Goal: Information Seeking & Learning: Compare options

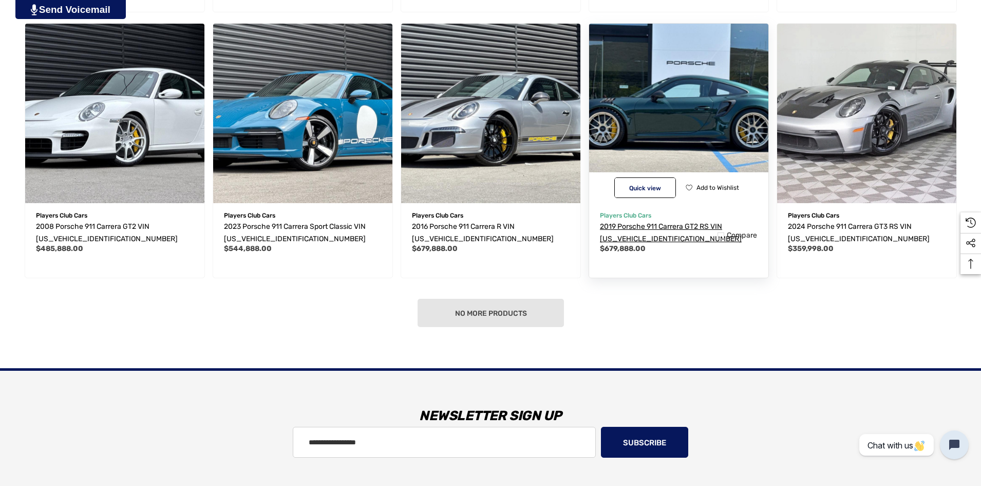
scroll to position [821, 0]
click at [665, 228] on span "2019 Porsche 911 Carrera GT2 RS VIN [US_VEHICLE_IDENTIFICATION_NUMBER]" at bounding box center [671, 231] width 142 height 21
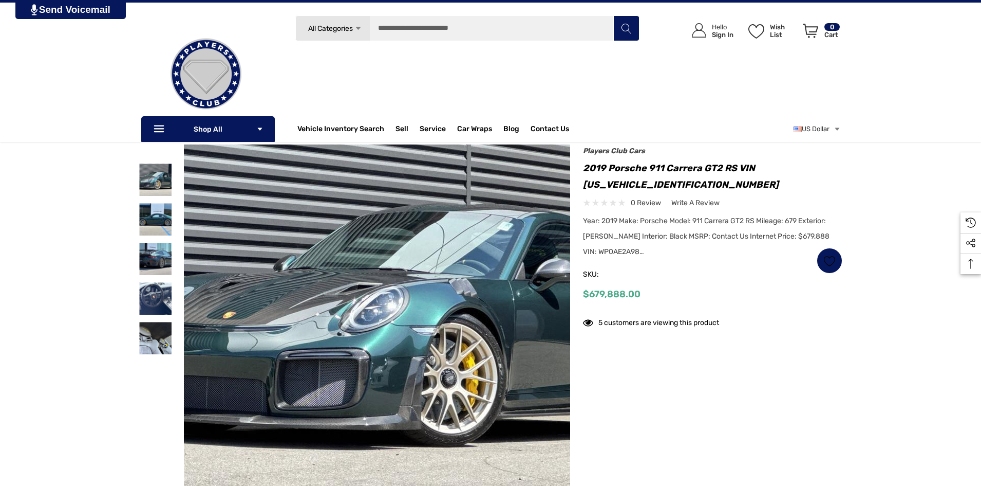
scroll to position [52, 0]
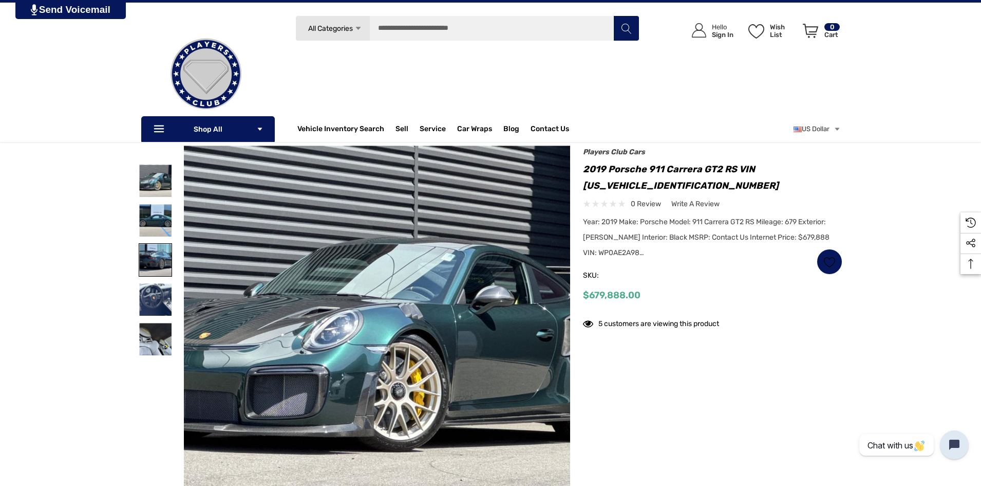
click at [160, 258] on img at bounding box center [155, 260] width 32 height 32
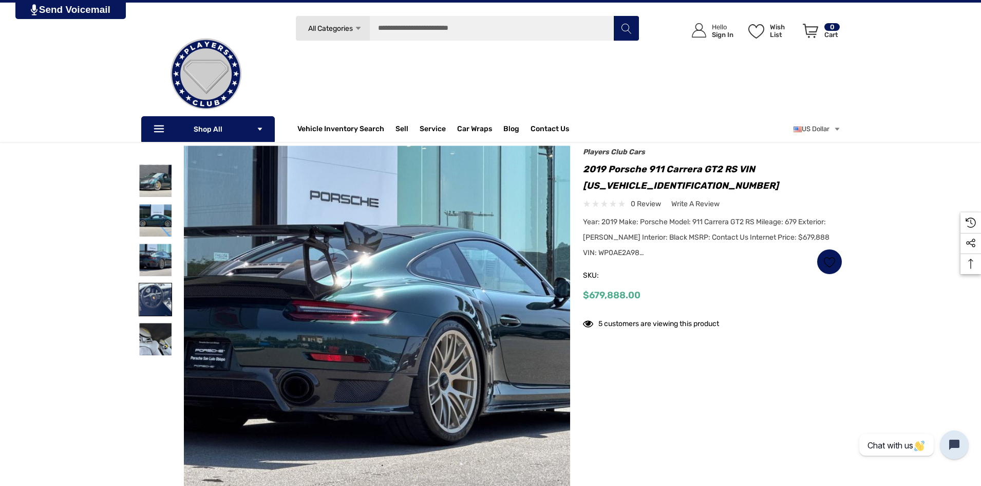
click at [158, 288] on img at bounding box center [155, 299] width 32 height 32
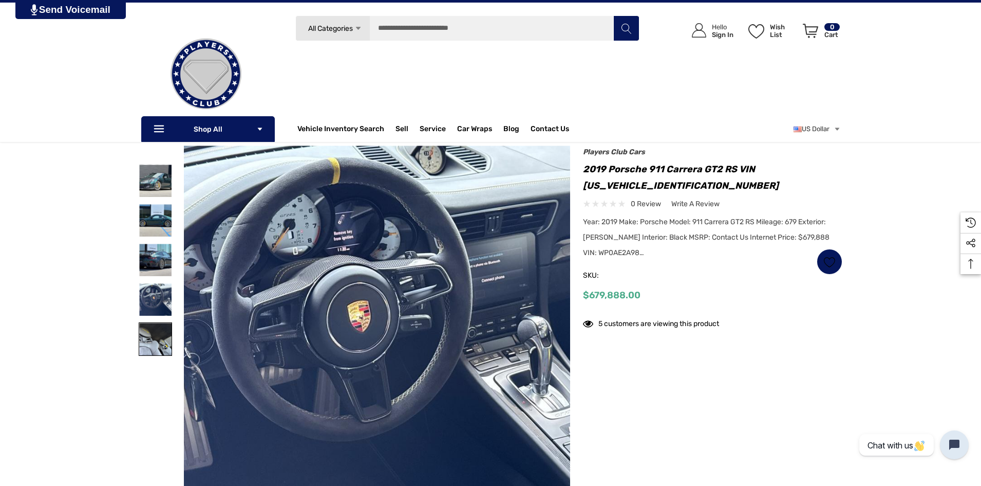
click at [158, 322] on link at bounding box center [155, 338] width 33 height 33
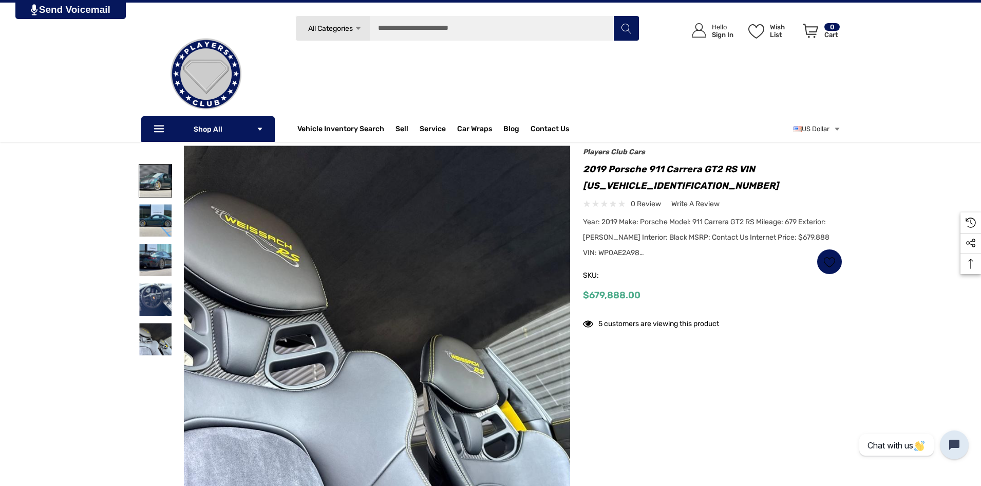
click at [155, 192] on img at bounding box center [155, 180] width 32 height 32
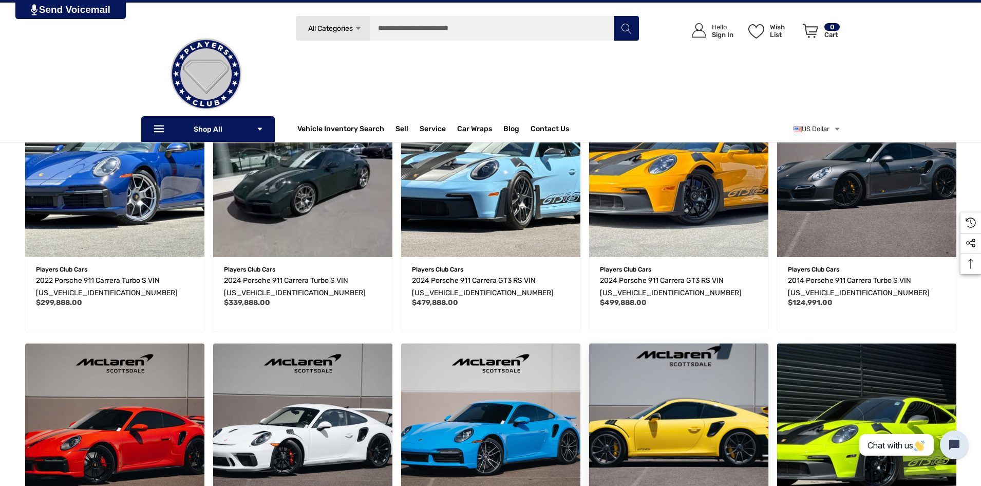
click at [698, 387] on img "2018 Porsche 911 Carrera GT2 RS VIN WP0AE2A92JS185978,$349,991.00\a" at bounding box center [678, 432] width 197 height 197
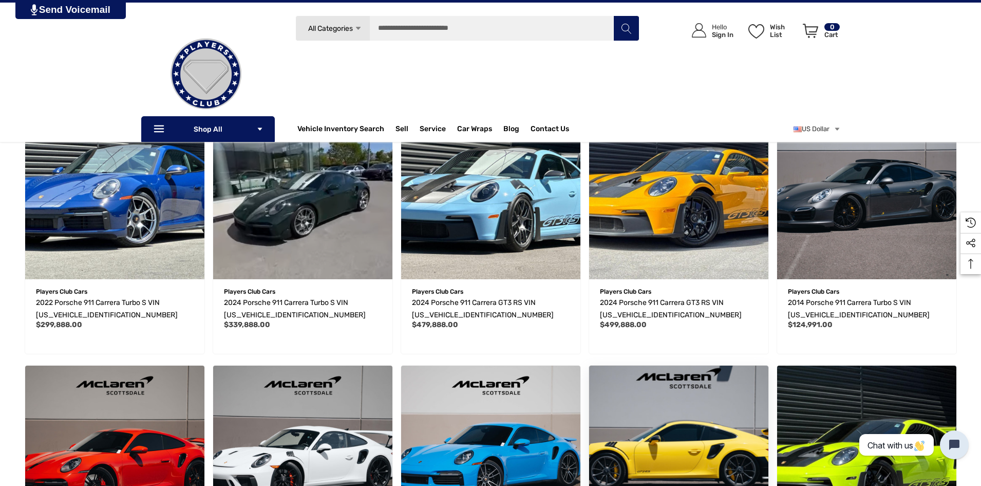
scroll to position [211, 0]
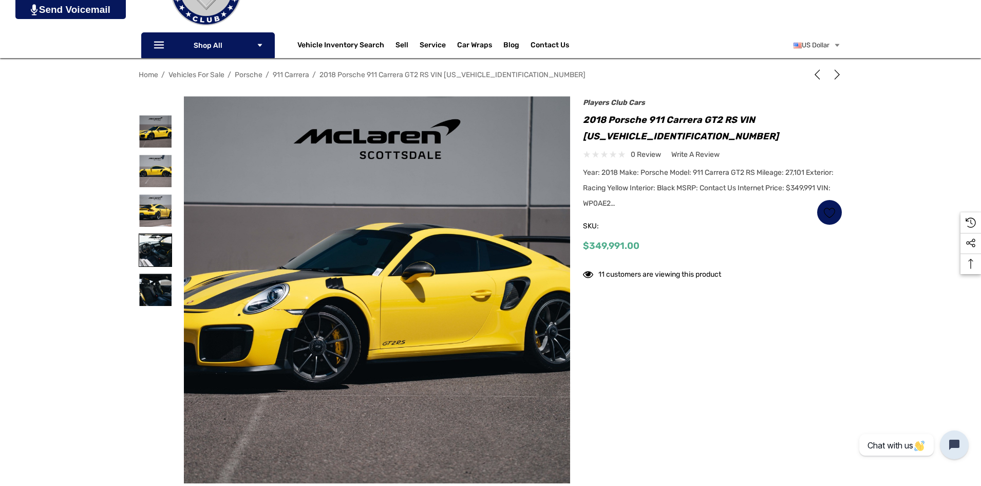
click at [156, 255] on img at bounding box center [155, 250] width 32 height 32
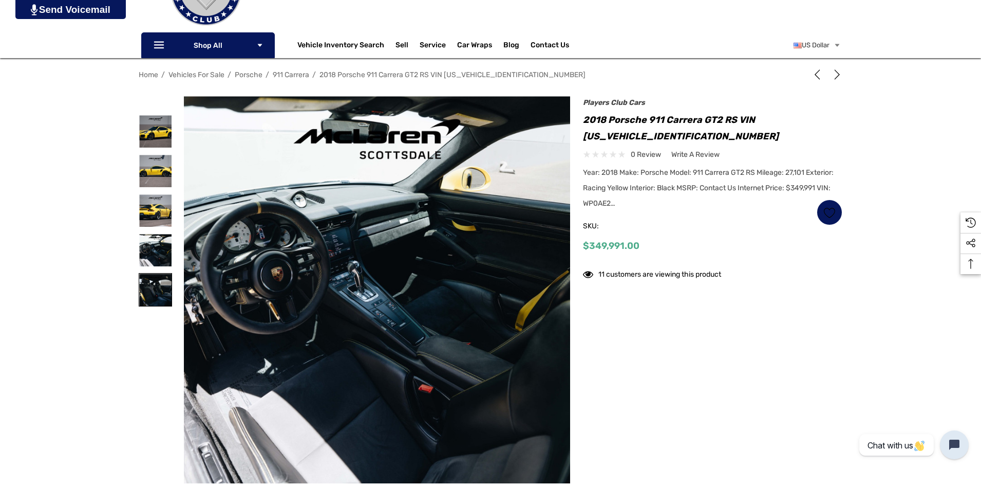
click at [162, 291] on img at bounding box center [155, 289] width 32 height 32
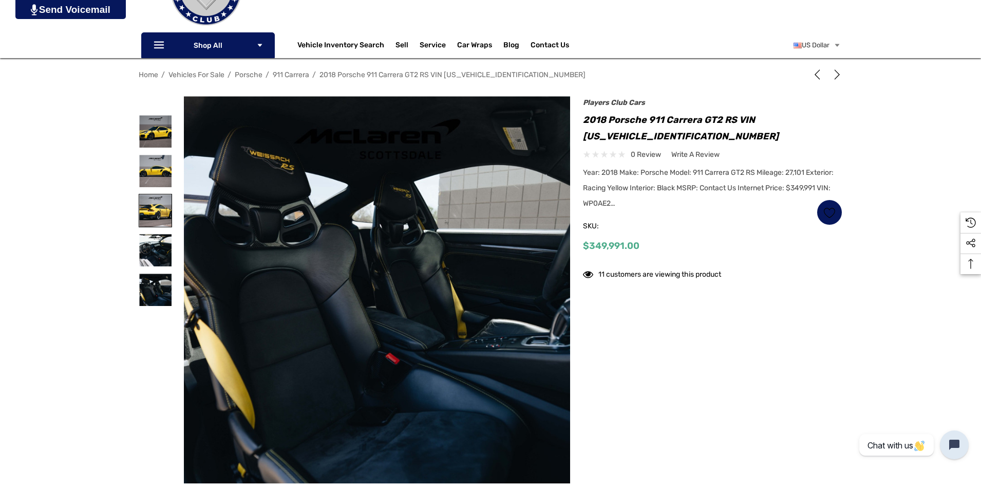
click at [148, 217] on img at bounding box center [155, 210] width 32 height 32
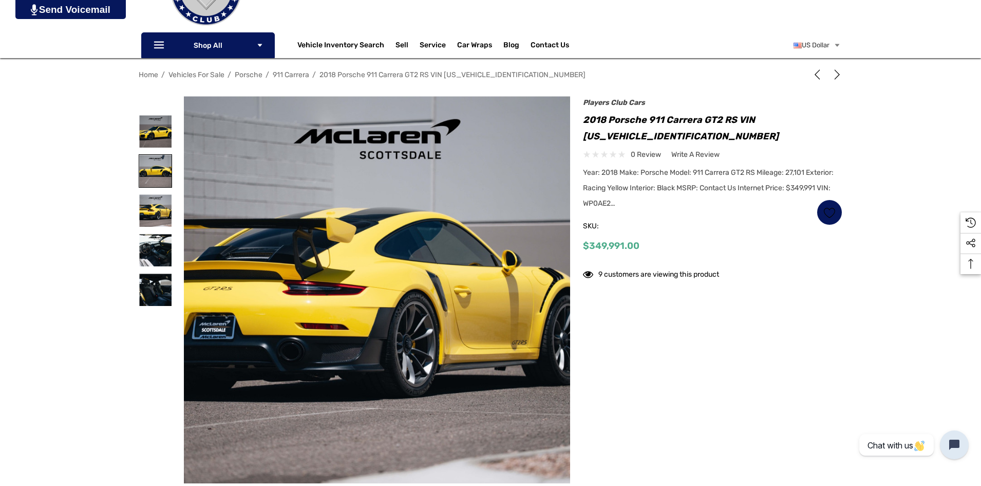
click at [151, 170] on img at bounding box center [155, 171] width 32 height 32
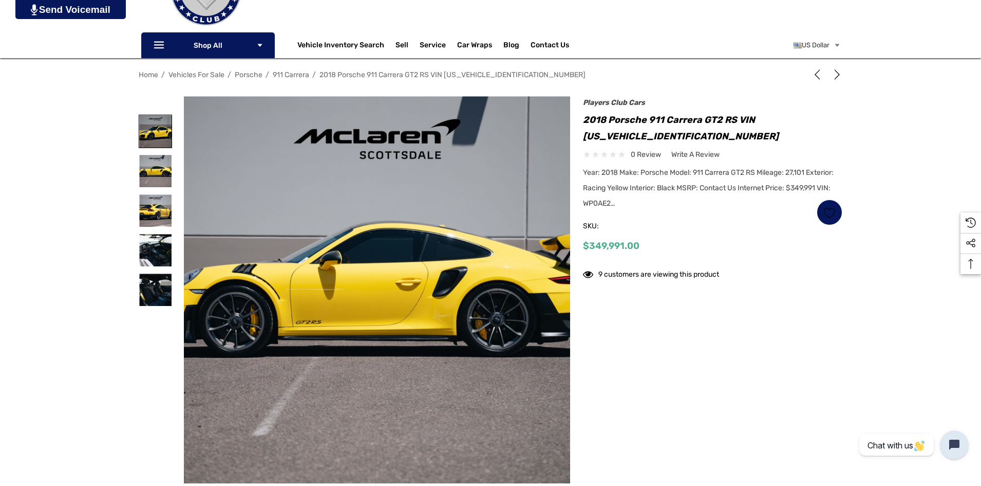
click at [155, 129] on img at bounding box center [155, 131] width 32 height 32
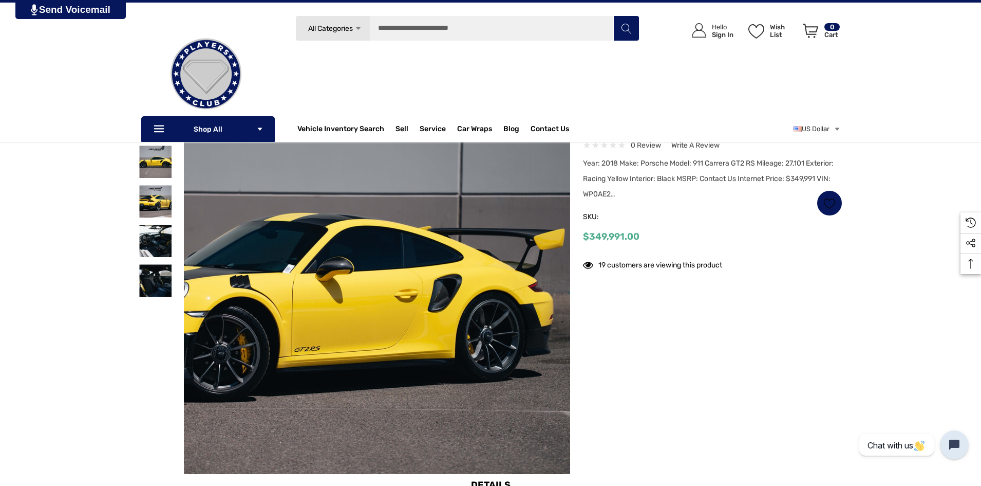
scroll to position [30, 0]
